Goal: Navigation & Orientation: Find specific page/section

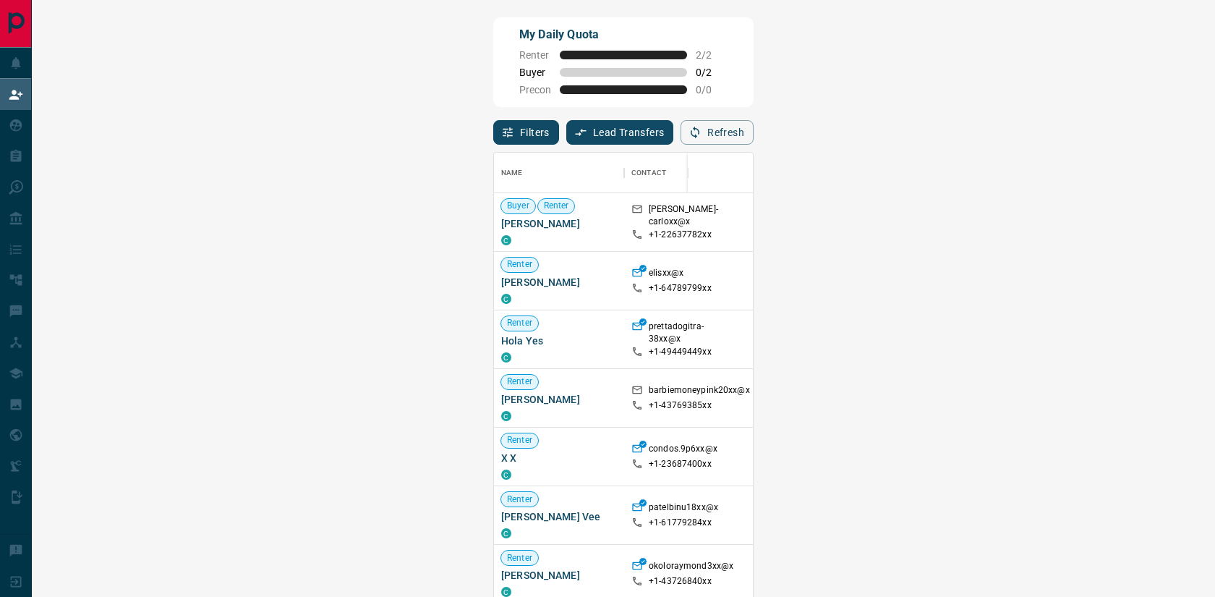
scroll to position [454, 1142]
click at [1053, 286] on span "Offer Request ( 1 )" at bounding box center [1086, 281] width 67 height 10
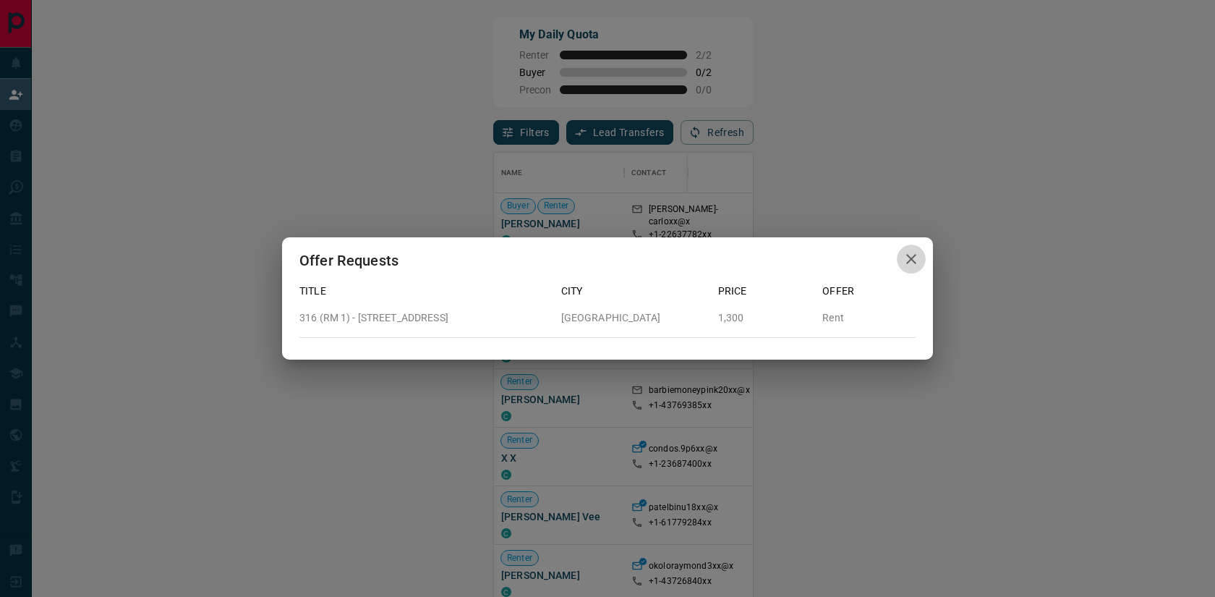
click at [898, 255] on button "button" at bounding box center [911, 260] width 29 height 30
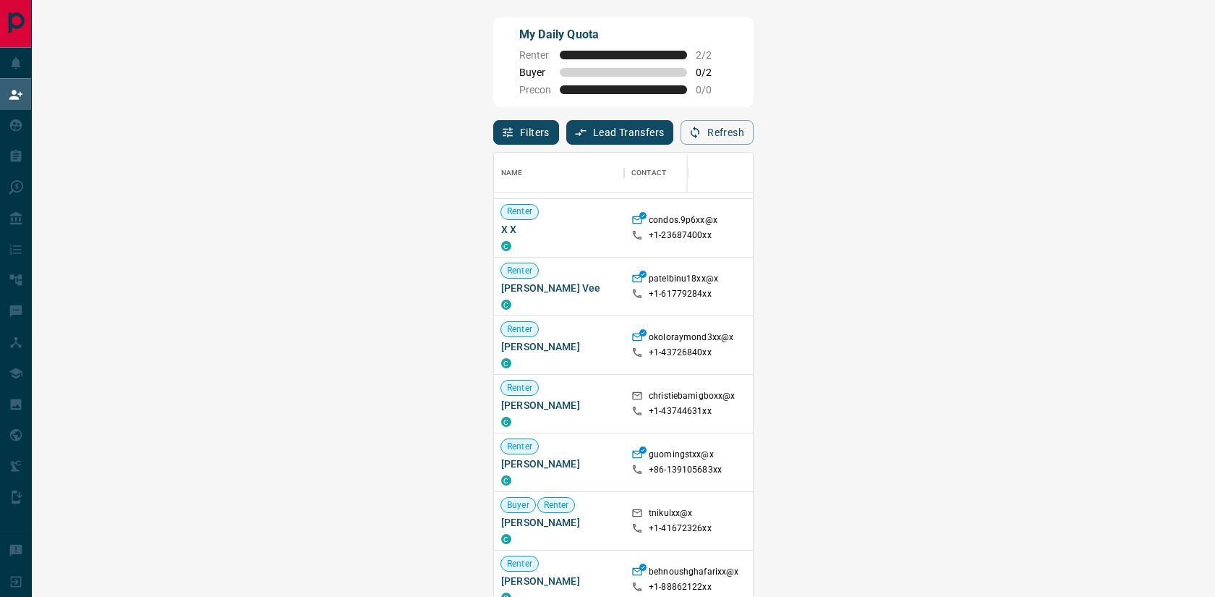
scroll to position [231, 0]
click at [1053, 399] on span "Viewing Request ( 1 )" at bounding box center [1093, 401] width 80 height 14
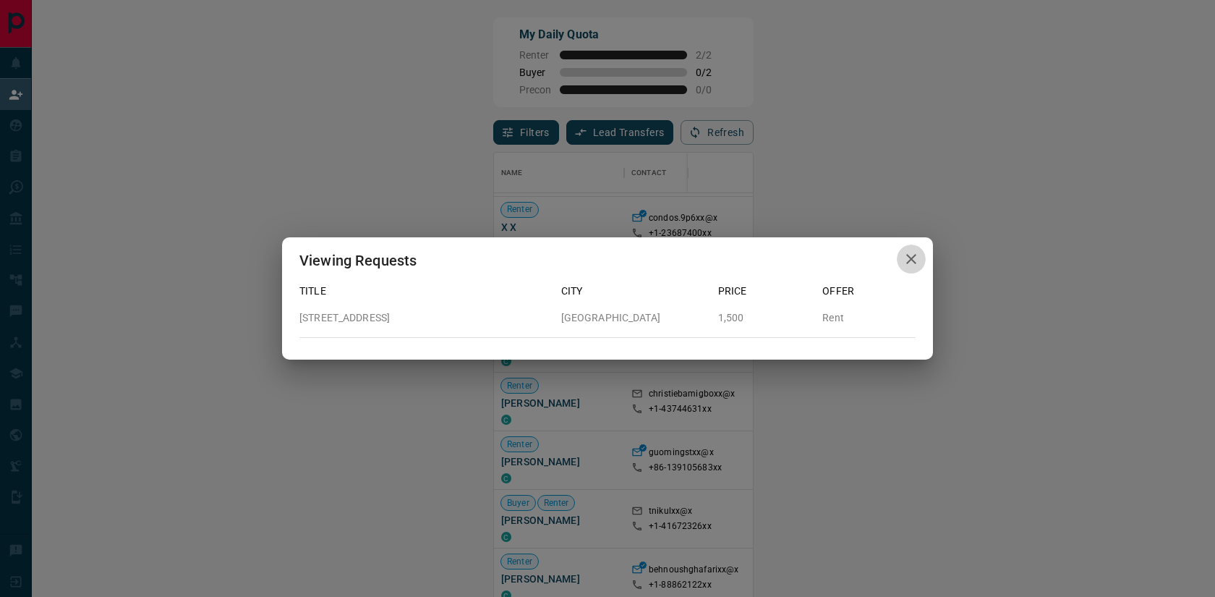
click at [912, 258] on icon "button" at bounding box center [911, 259] width 10 height 10
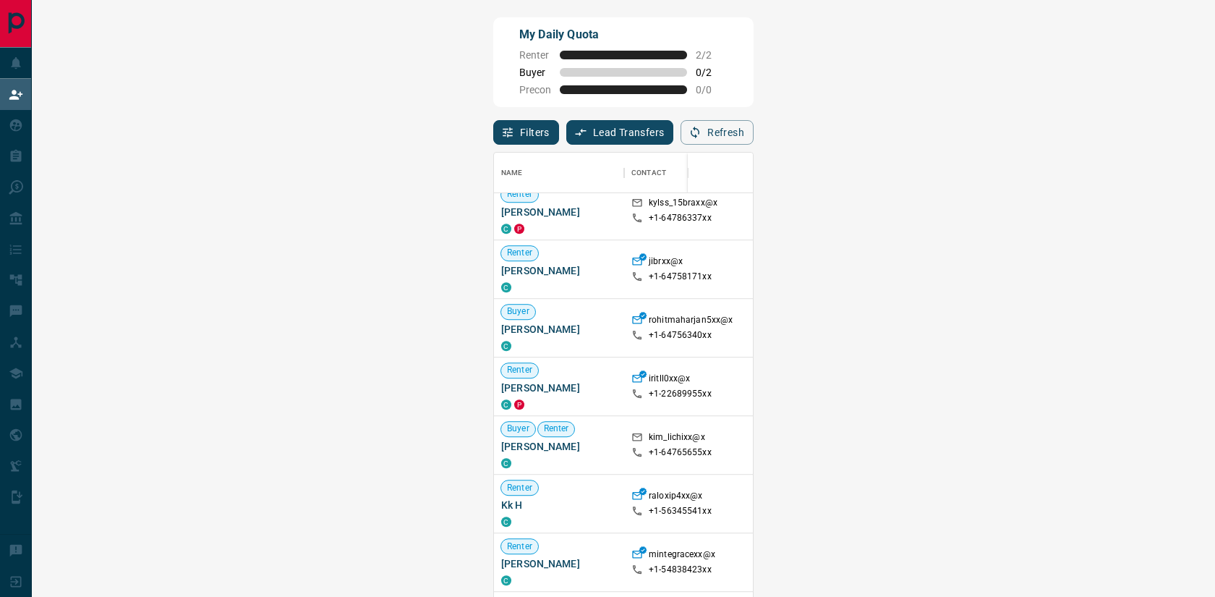
scroll to position [793, 0]
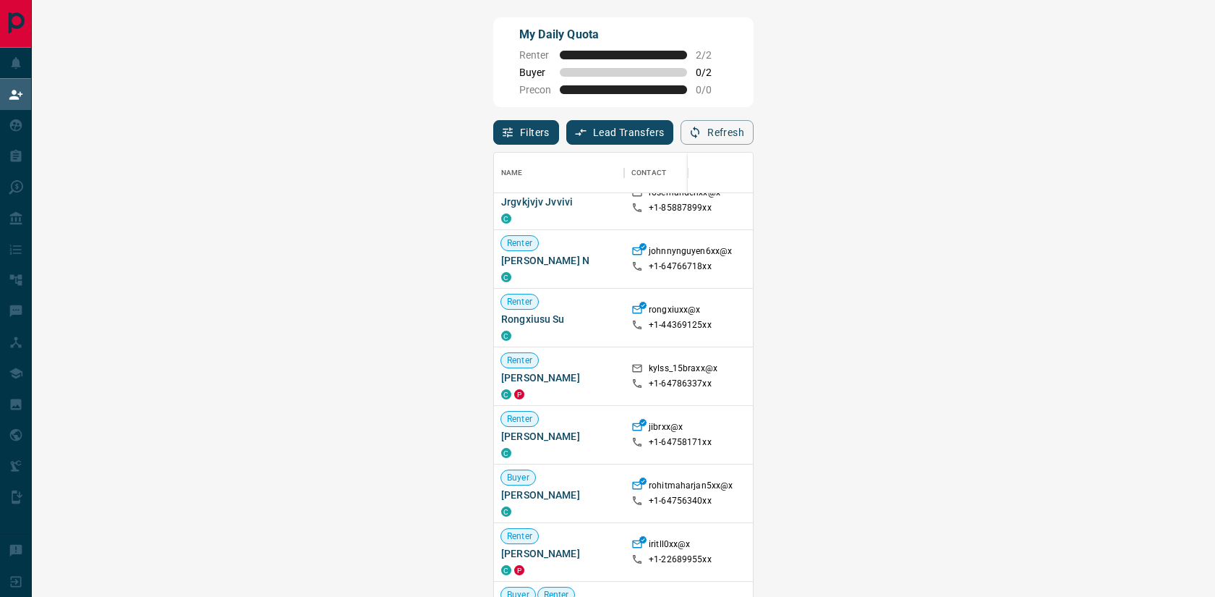
scroll to position [671, 0]
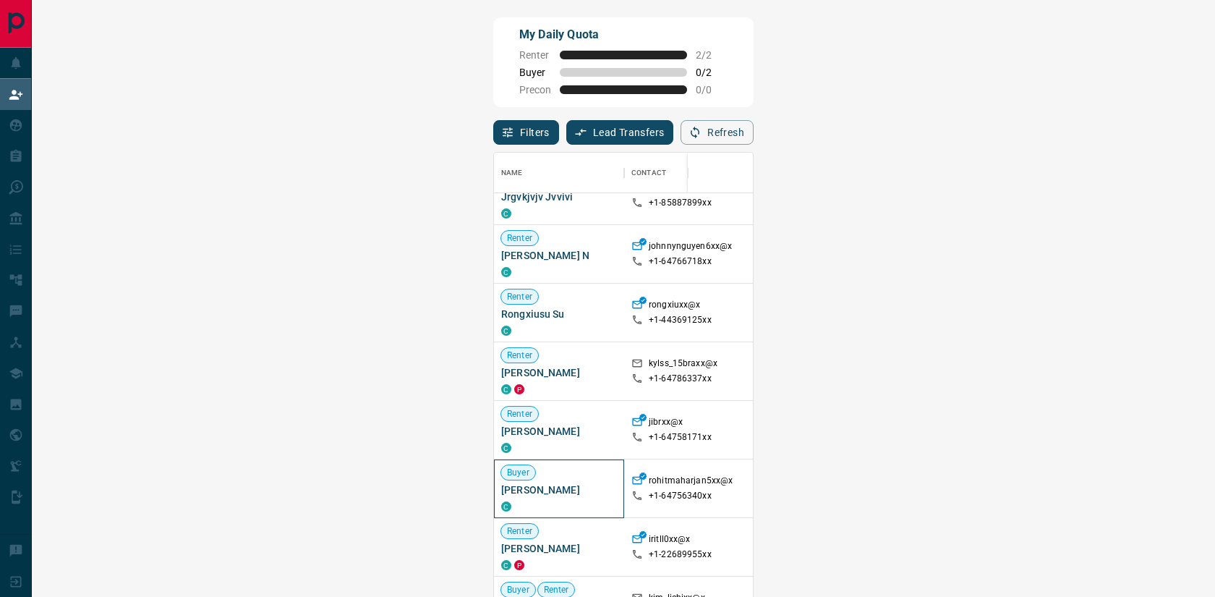
click at [501, 479] on span "Buyer" at bounding box center [518, 473] width 34 height 12
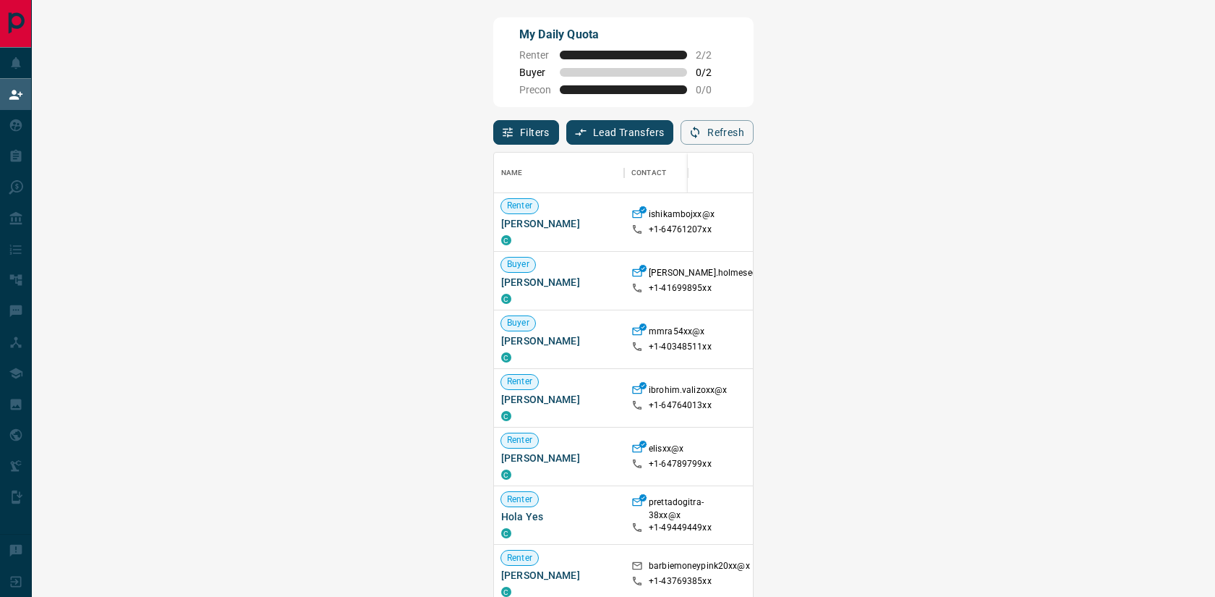
scroll to position [454, 1142]
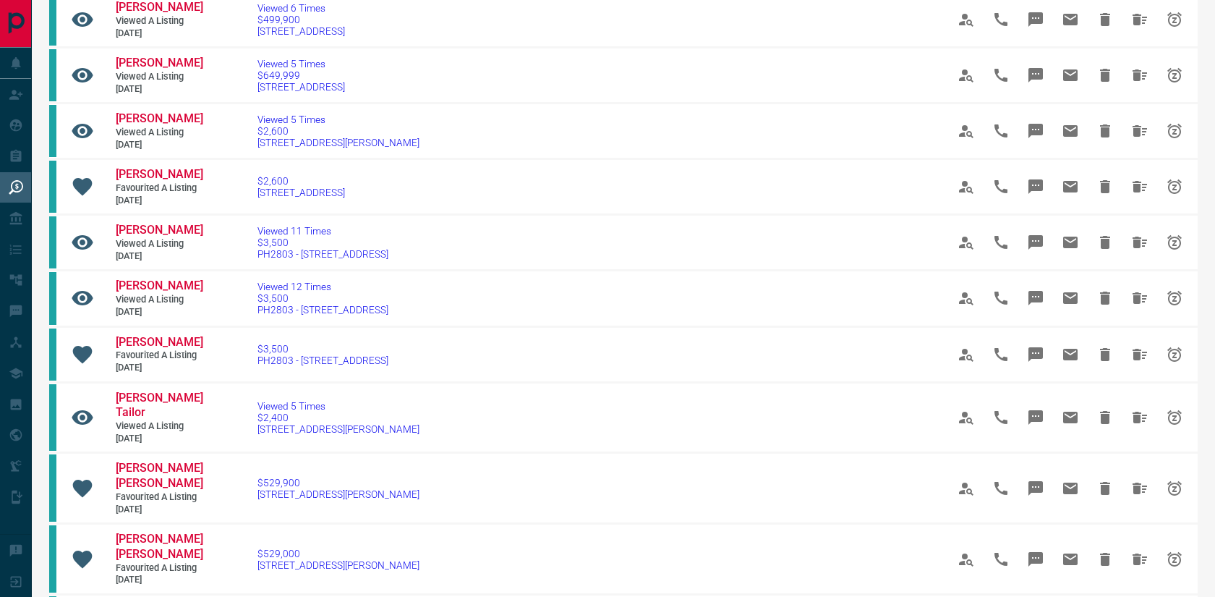
scroll to position [1085, 0]
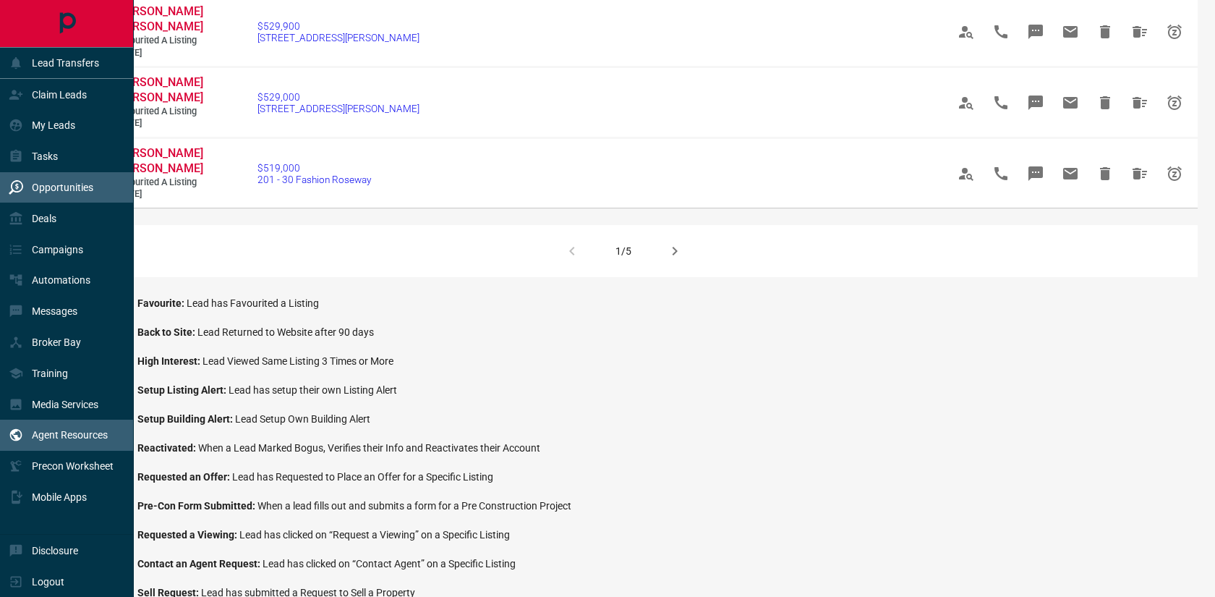
click at [32, 441] on p "Agent Resources" at bounding box center [70, 435] width 76 height 12
